Goal: Find specific page/section: Find specific page/section

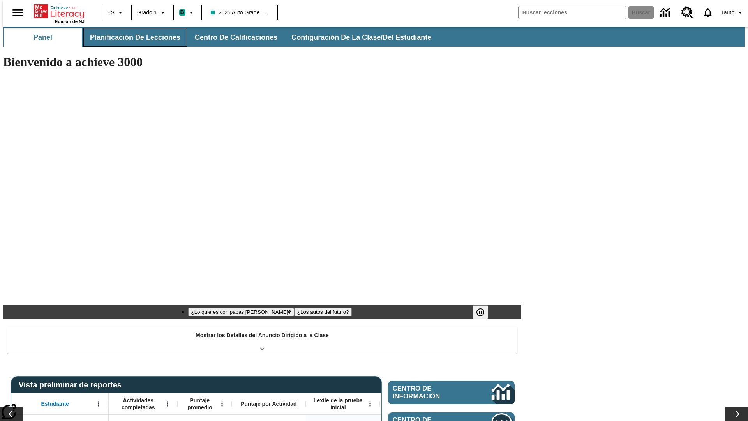
click at [131, 37] on button "Planificación de lecciones" at bounding box center [135, 37] width 104 height 19
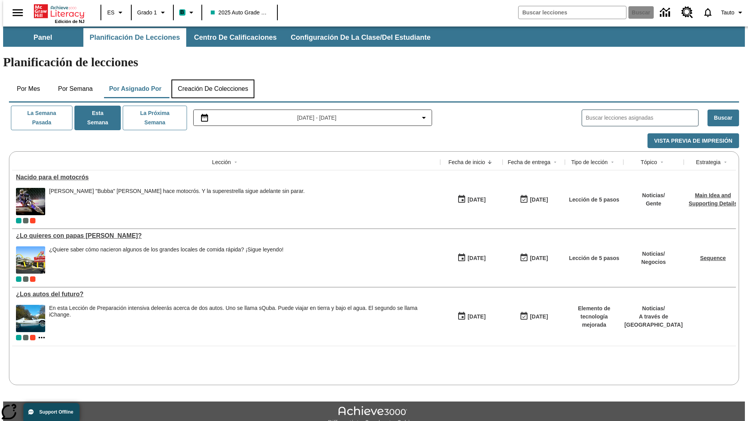
click at [213, 80] on button "Creación de colecciones" at bounding box center [213, 89] width 83 height 19
